Goal: Information Seeking & Learning: Learn about a topic

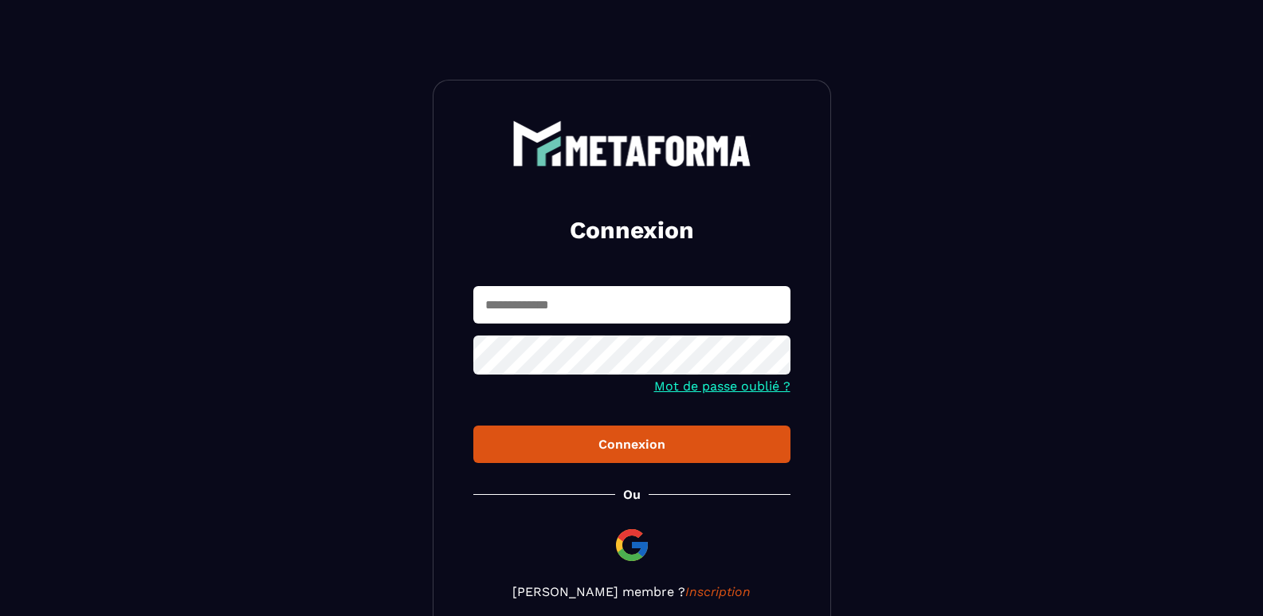
type input "**********"
click at [624, 448] on div "Connexion" at bounding box center [632, 444] width 292 height 15
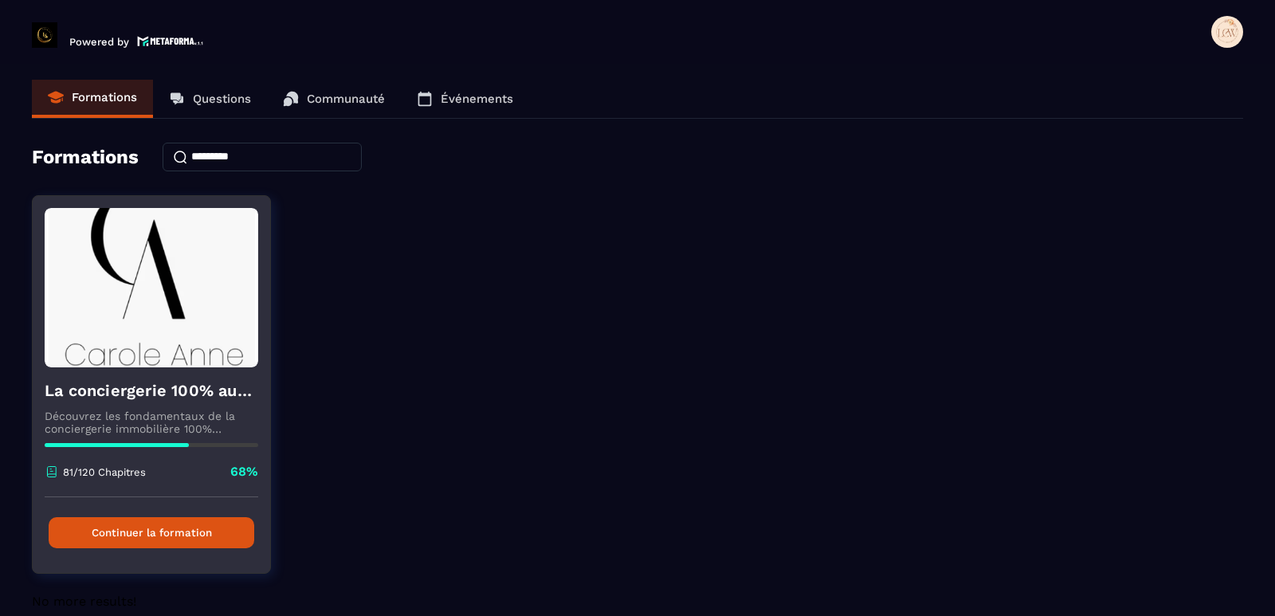
click at [182, 531] on button "Continuer la formation" at bounding box center [152, 532] width 206 height 31
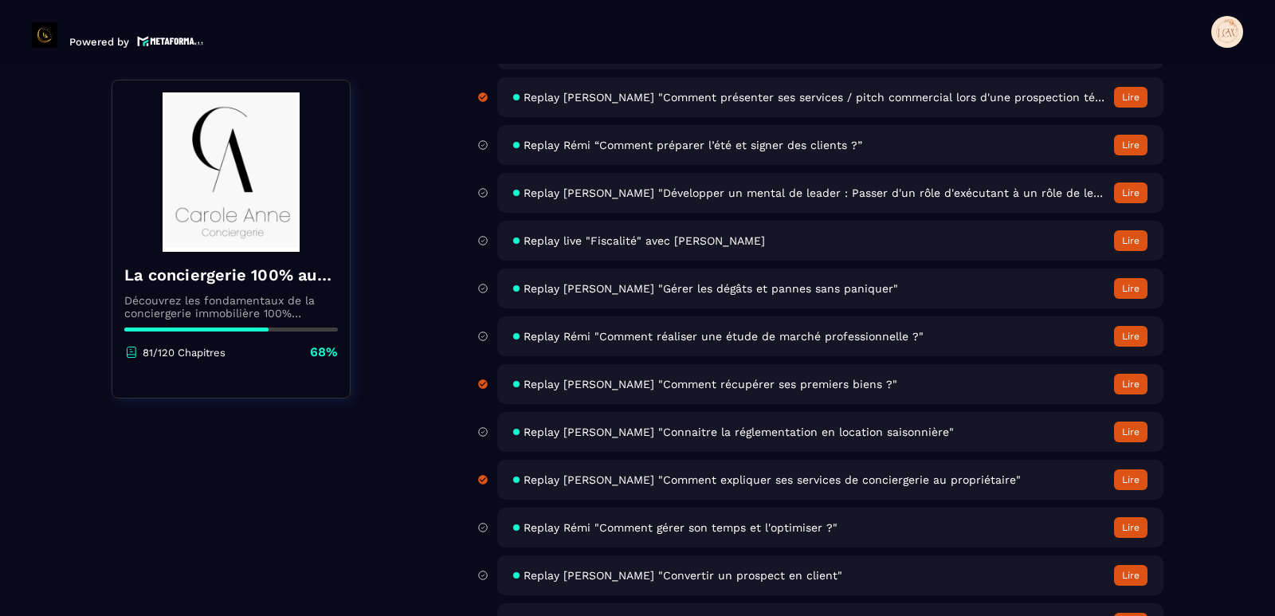
scroll to position [4939, 0]
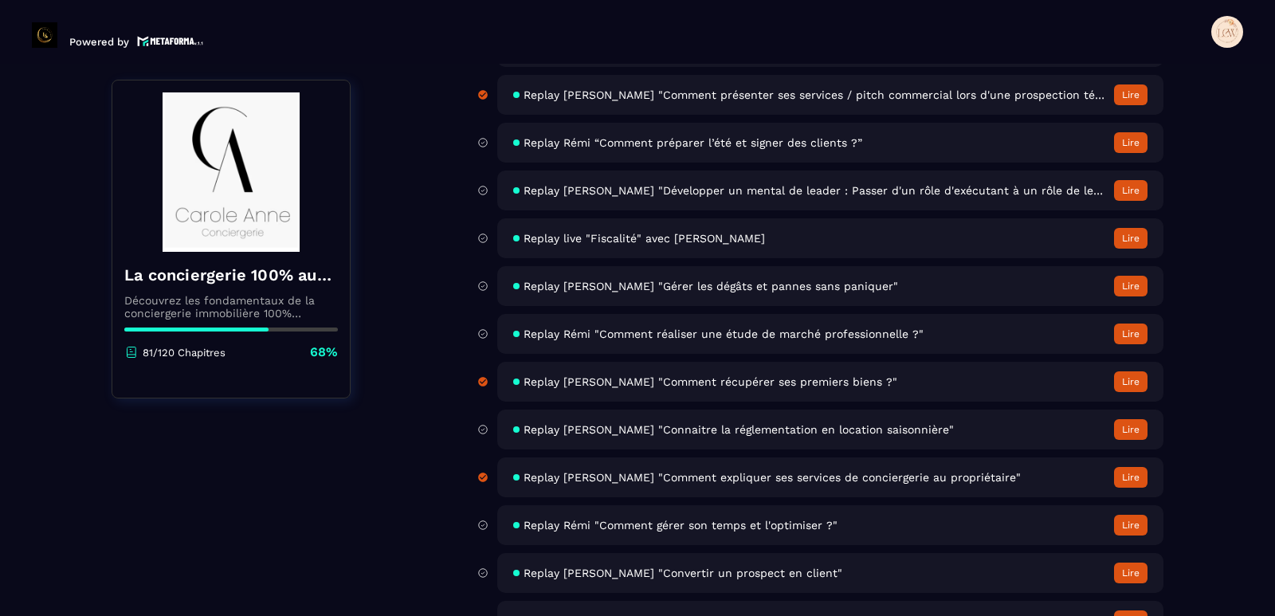
click at [1134, 427] on button "Lire" at bounding box center [1130, 429] width 33 height 21
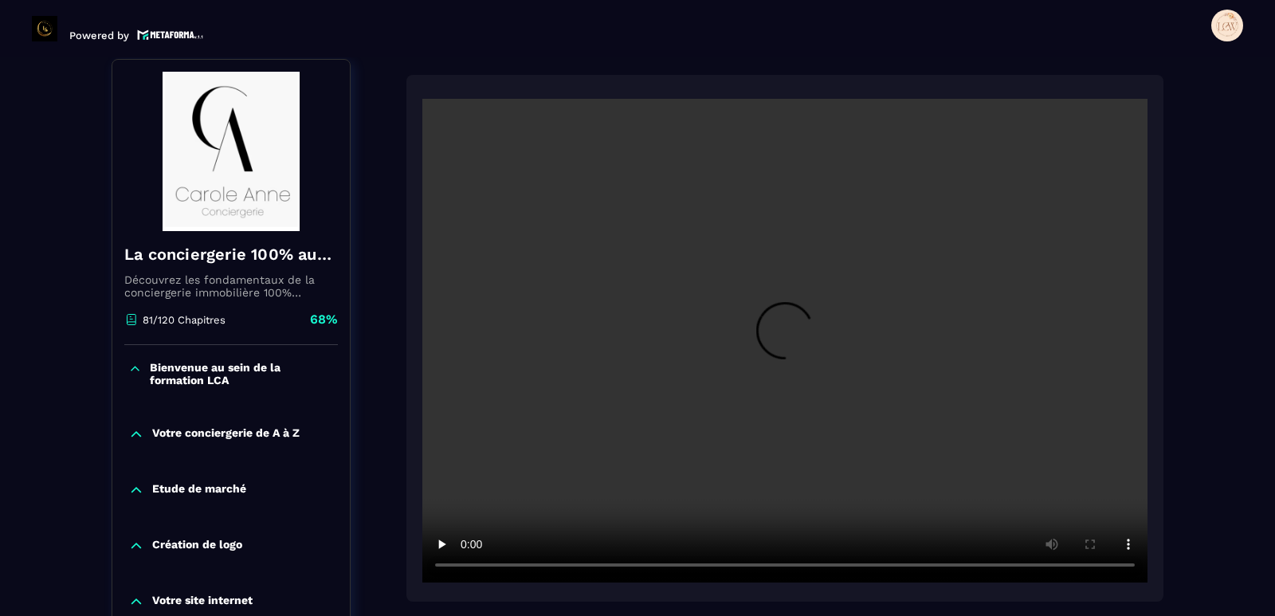
scroll to position [166, 0]
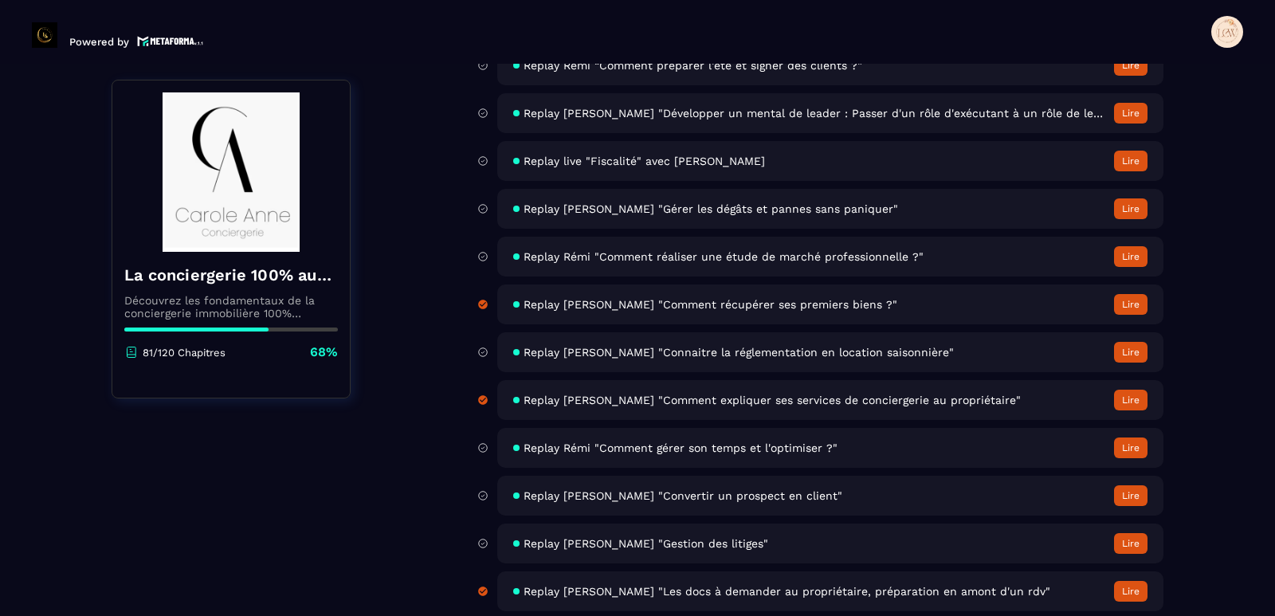
scroll to position [4939, 0]
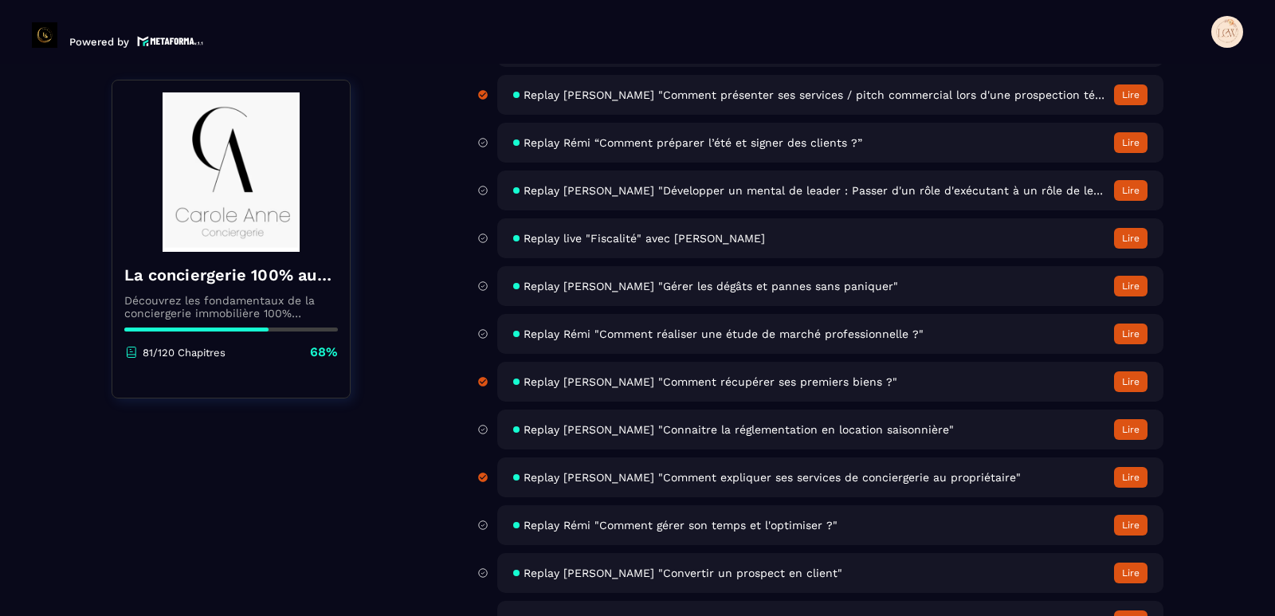
click at [802, 424] on span "Replay [PERSON_NAME] "Connaitre la réglementation en location saisonnière"" at bounding box center [738, 429] width 430 height 13
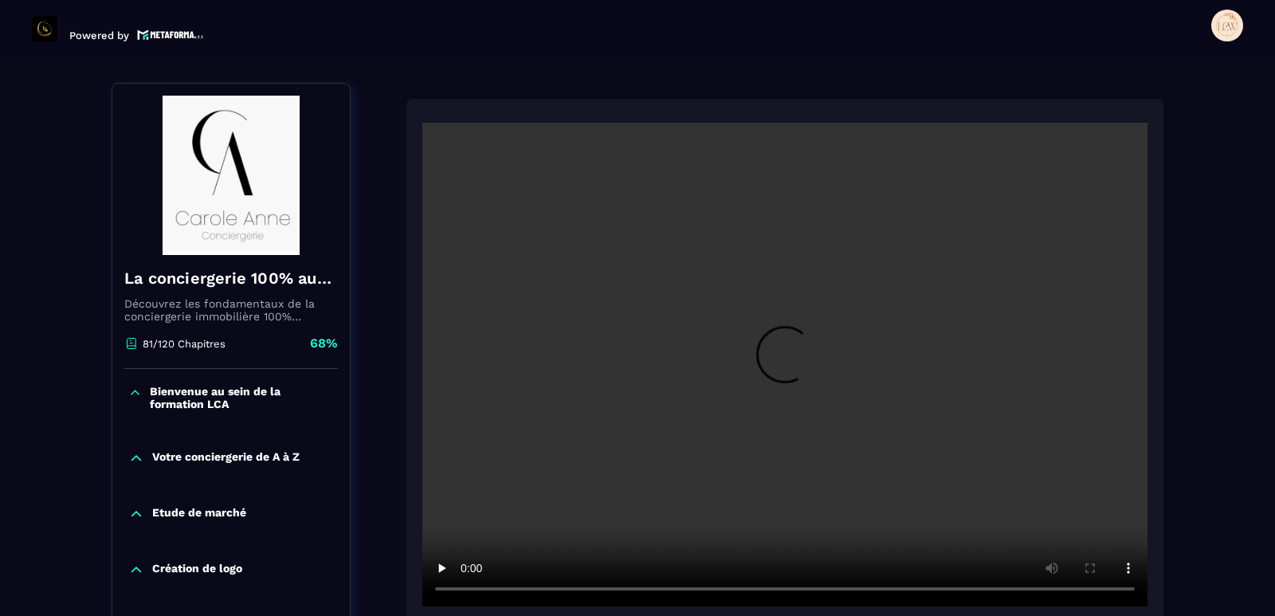
scroll to position [166, 0]
